Goal: Task Accomplishment & Management: Manage account settings

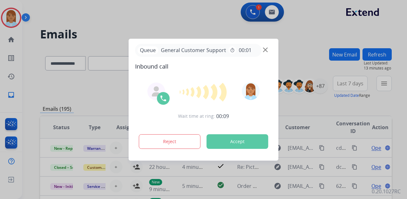
select select "**********"
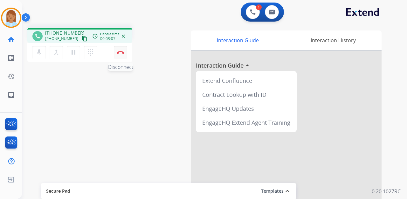
click at [123, 51] on img at bounding box center [121, 52] width 8 height 3
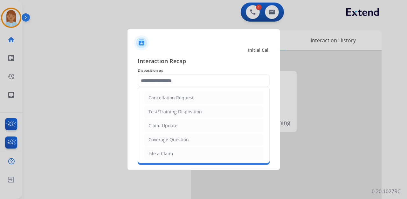
click at [165, 83] on input "text" at bounding box center [204, 80] width 132 height 13
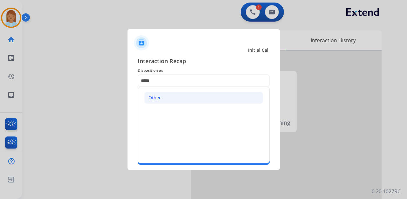
click at [154, 95] on div "Other" at bounding box center [154, 98] width 12 height 6
type input "*****"
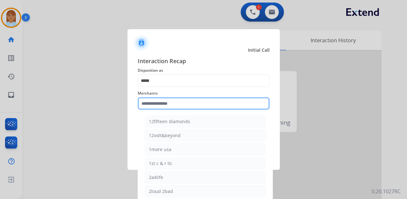
click at [153, 101] on input "text" at bounding box center [204, 103] width 132 height 13
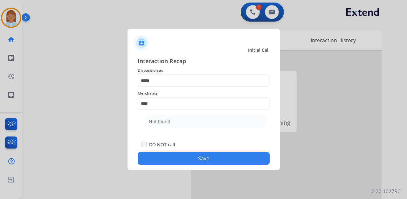
drag, startPoint x: 185, startPoint y: 116, endPoint x: 188, endPoint y: 120, distance: 5.1
click at [185, 116] on li "Not found" at bounding box center [205, 122] width 121 height 12
type input "*********"
click at [196, 160] on button "Save" at bounding box center [204, 158] width 132 height 13
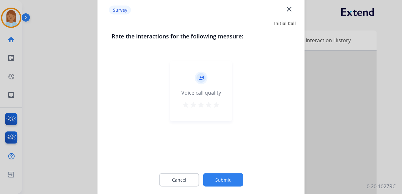
click at [215, 105] on mat-icon "star" at bounding box center [216, 105] width 8 height 8
click at [221, 181] on button "Submit" at bounding box center [223, 179] width 40 height 13
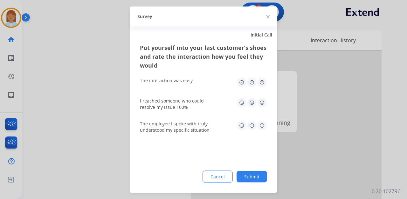
click at [260, 84] on img at bounding box center [262, 82] width 10 height 10
click at [261, 102] on img at bounding box center [262, 103] width 10 height 10
click at [261, 125] on img at bounding box center [262, 125] width 10 height 10
click at [254, 174] on button "Submit" at bounding box center [251, 176] width 31 height 11
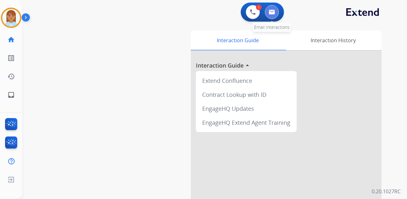
click at [266, 10] on button at bounding box center [272, 12] width 14 height 14
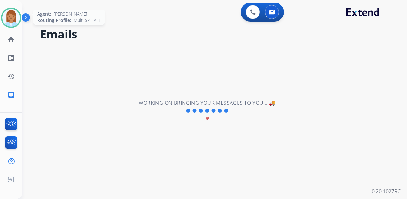
click at [14, 14] on img at bounding box center [11, 18] width 18 height 18
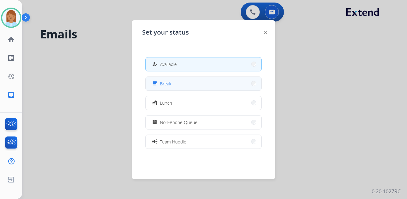
click at [200, 83] on button "free_breakfast Break" at bounding box center [204, 84] width 116 height 14
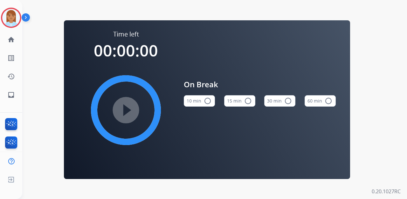
click at [285, 102] on mat-icon "radio_button_unchecked" at bounding box center [288, 101] width 8 height 8
click at [332, 105] on button "60 min radio_button_unchecked" at bounding box center [319, 100] width 31 height 11
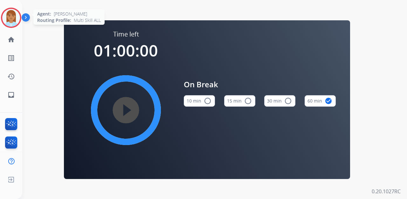
click at [11, 17] on img at bounding box center [11, 18] width 18 height 18
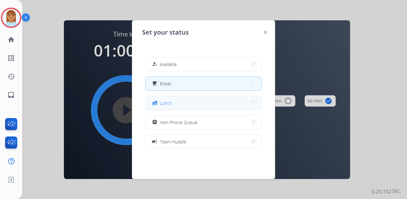
click at [169, 97] on button "fastfood Lunch" at bounding box center [204, 103] width 116 height 14
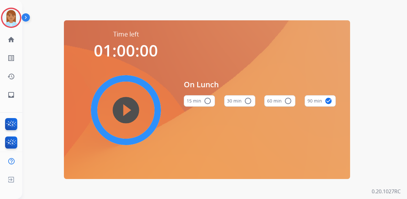
click at [279, 99] on button "60 min radio_button_unchecked" at bounding box center [279, 100] width 31 height 11
click at [129, 110] on mat-icon "play_circle_filled" at bounding box center [126, 110] width 8 height 8
